Goal: Information Seeking & Learning: Learn about a topic

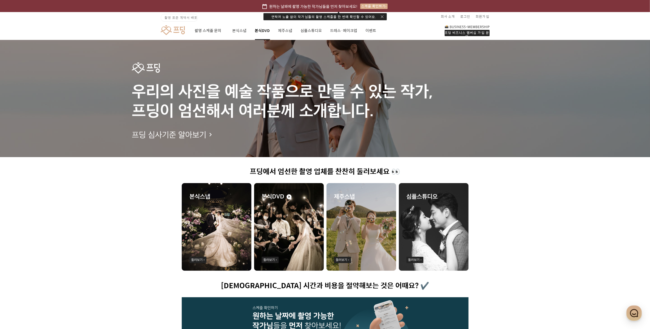
click at [264, 32] on link "본식DVD" at bounding box center [262, 30] width 15 height 19
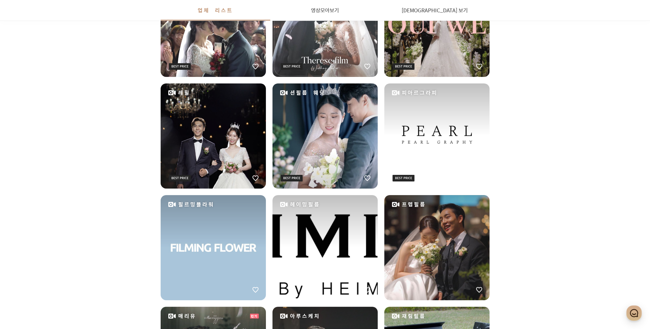
scroll to position [36, 0]
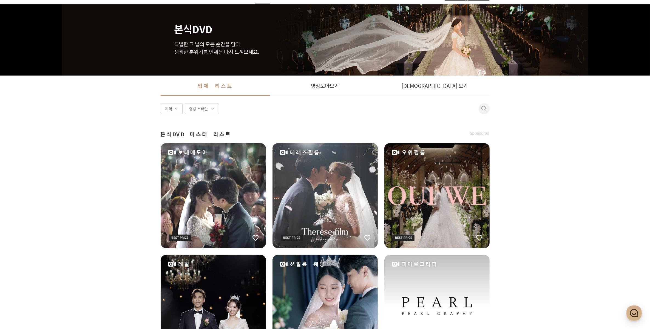
click at [240, 183] on div "보테메모아" at bounding box center [213, 195] width 105 height 105
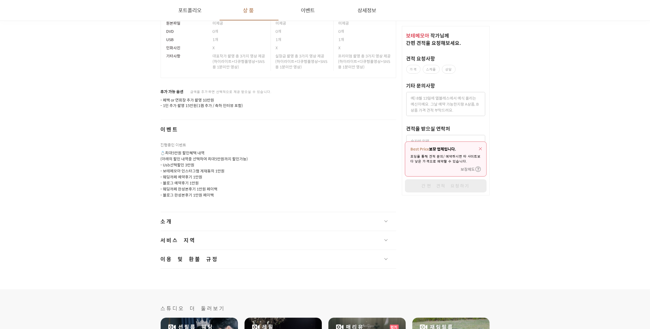
scroll to position [651, 0]
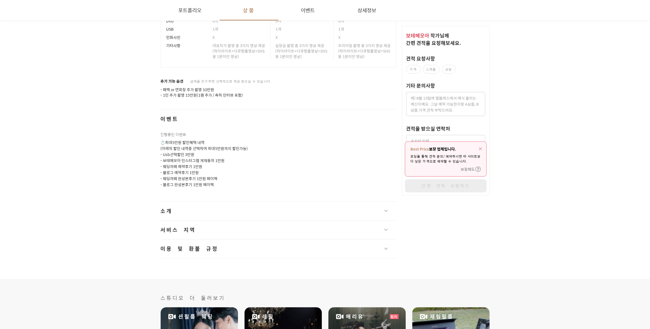
click at [237, 207] on button "소개" at bounding box center [279, 211] width 236 height 19
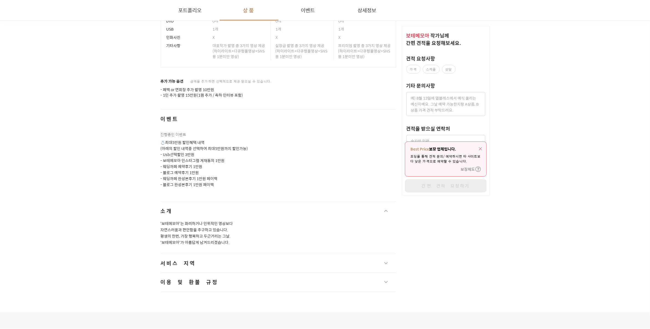
click at [245, 254] on button "서비스 지역" at bounding box center [279, 263] width 236 height 19
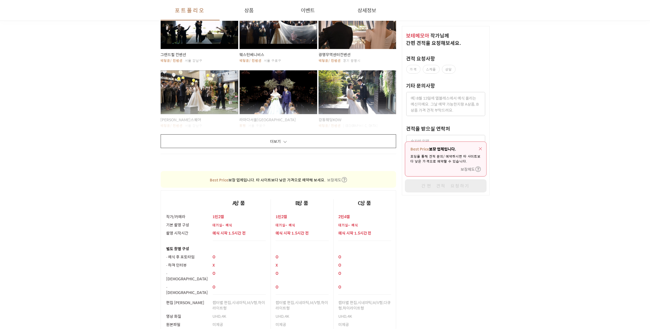
scroll to position [274, 0]
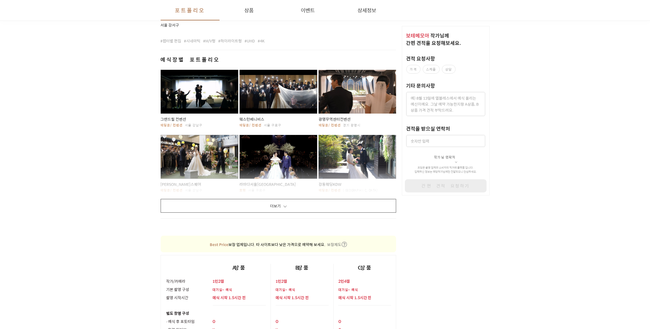
scroll to position [36, 0]
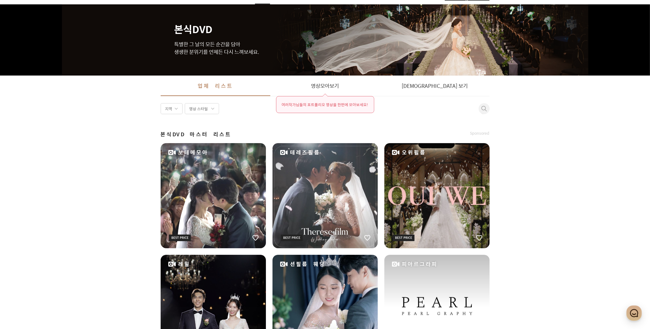
click at [429, 212] on div "오위필름" at bounding box center [436, 195] width 105 height 105
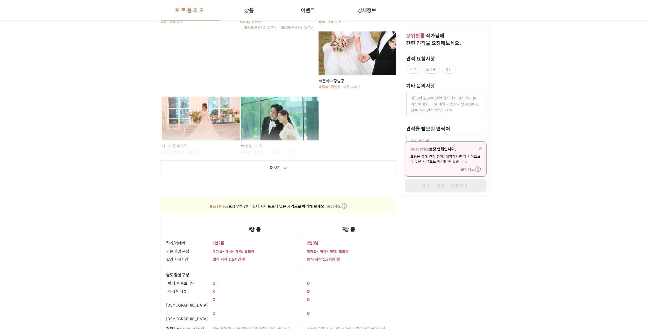
scroll to position [411, 0]
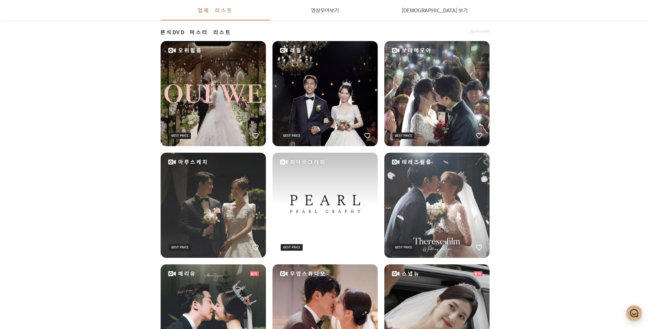
scroll to position [138, 0]
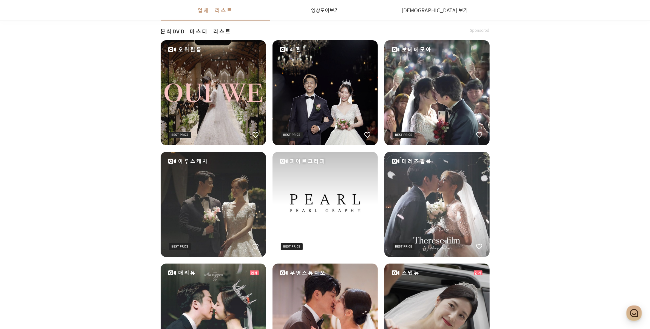
click at [407, 210] on div "테레즈필름" at bounding box center [436, 204] width 105 height 105
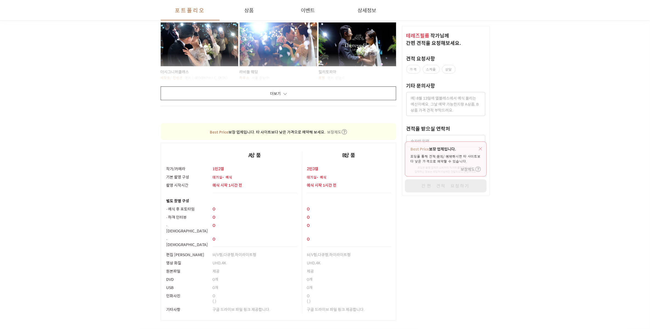
scroll to position [480, 0]
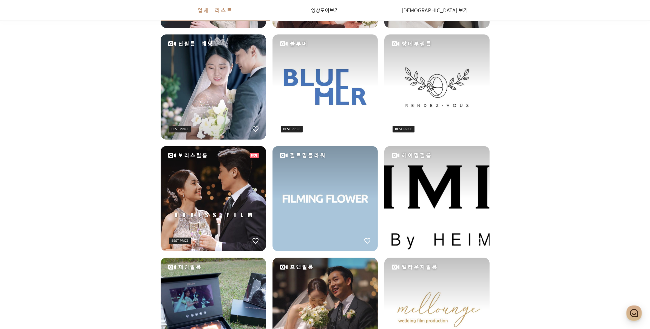
scroll to position [138, 0]
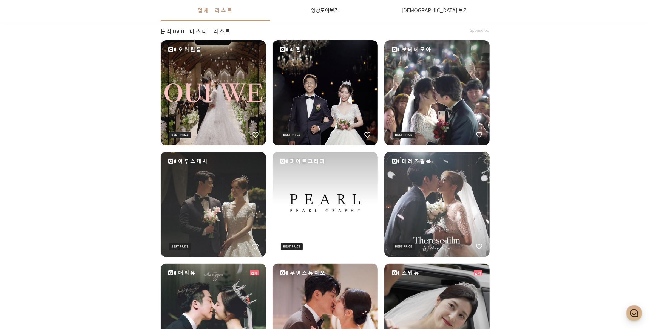
click at [294, 175] on div "피아르그라피" at bounding box center [324, 204] width 105 height 105
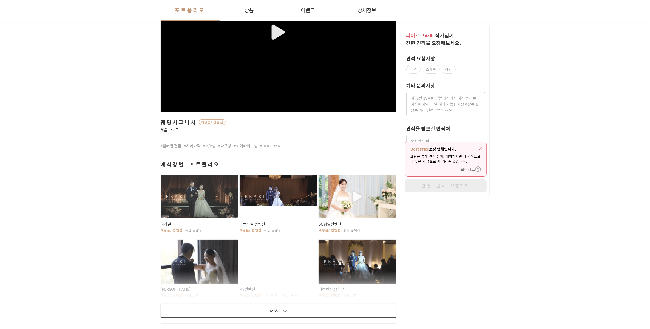
scroll to position [171, 0]
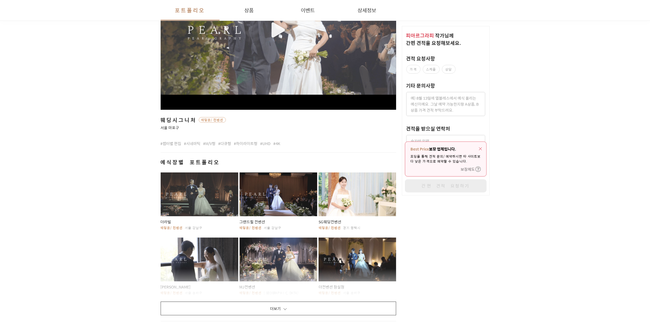
click at [306, 304] on button "더보기" at bounding box center [279, 309] width 236 height 14
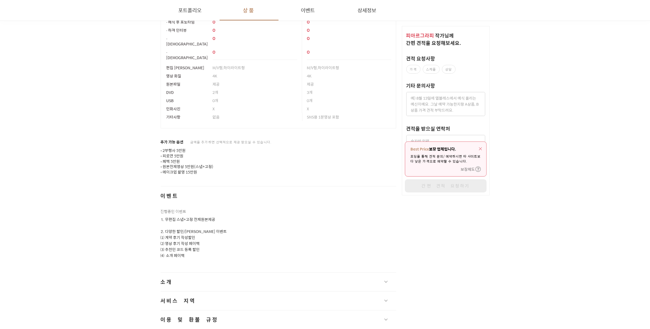
scroll to position [719, 0]
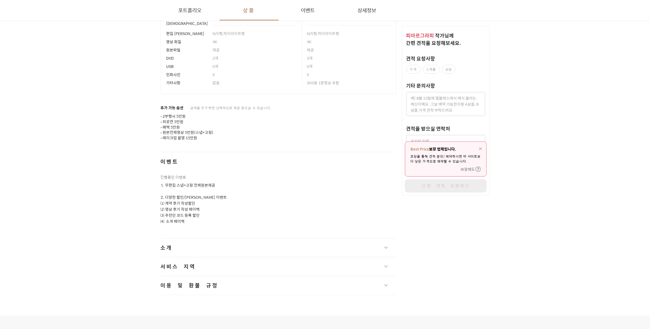
click at [300, 244] on button "소개" at bounding box center [279, 248] width 236 height 19
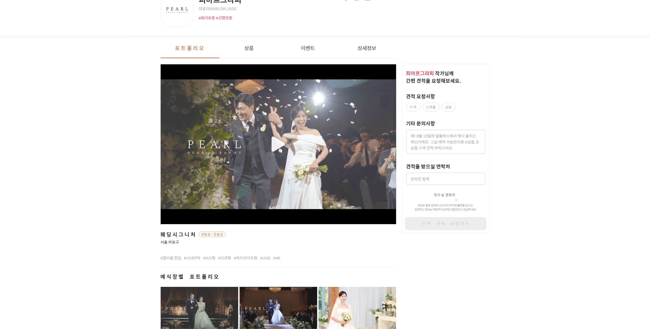
scroll to position [0, 0]
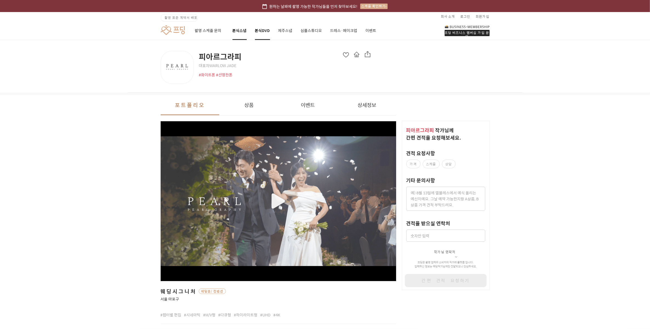
click at [243, 31] on link "본식스냅" at bounding box center [239, 30] width 14 height 19
